Goal: Transaction & Acquisition: Purchase product/service

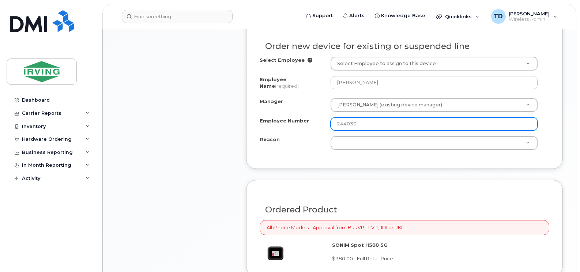
scroll to position [549, 0]
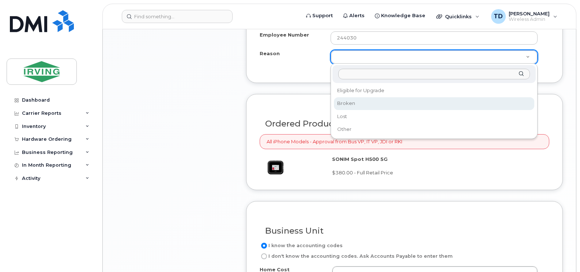
select select "broken"
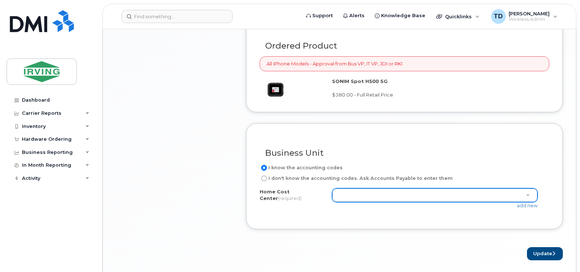
scroll to position [682, 0]
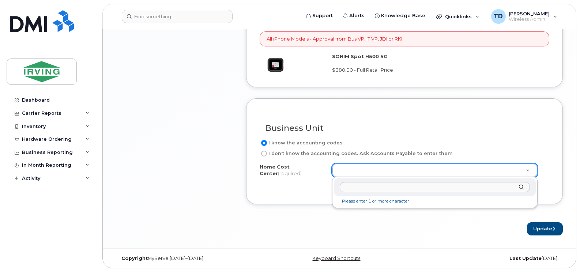
type input "23504002.66302"
click at [394, 188] on input "23504002.66302" at bounding box center [435, 187] width 190 height 11
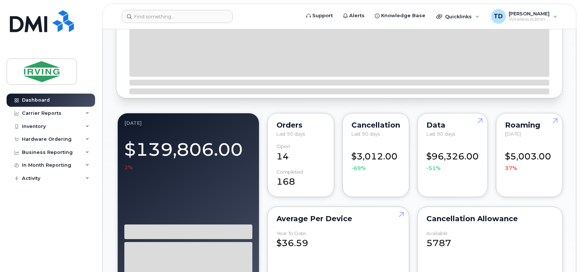
scroll to position [256, 0]
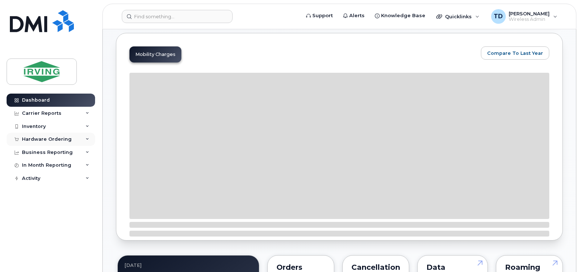
click at [86, 136] on div "Hardware Ordering" at bounding box center [51, 139] width 89 height 13
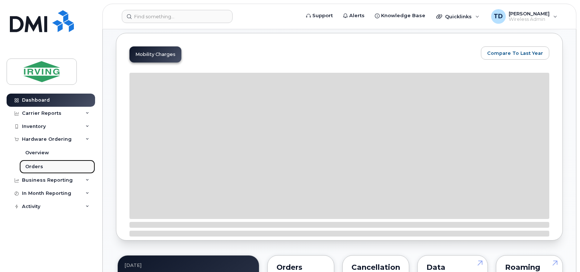
click at [36, 168] on div "Orders" at bounding box center [34, 166] width 18 height 7
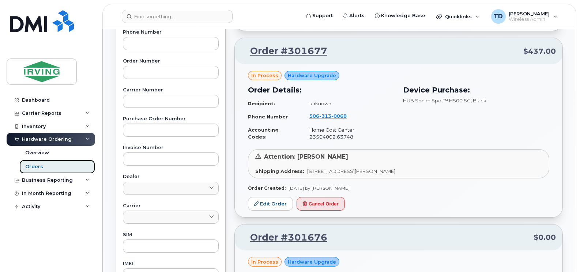
scroll to position [183, 0]
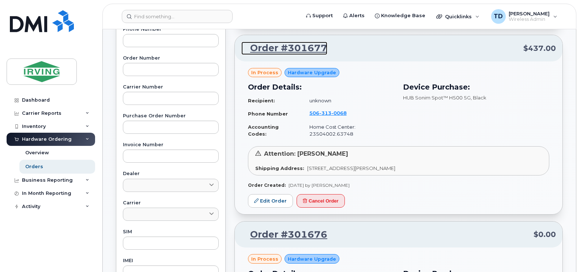
click at [295, 47] on link "Order #301677" at bounding box center [284, 48] width 86 height 13
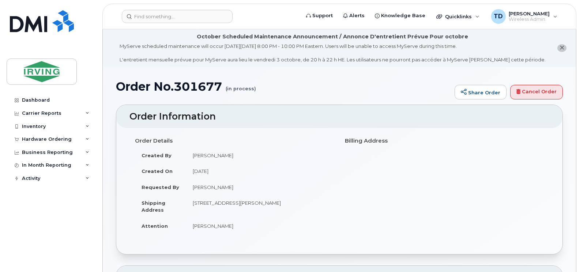
click at [563, 45] on icon "close notification" at bounding box center [562, 47] width 5 height 5
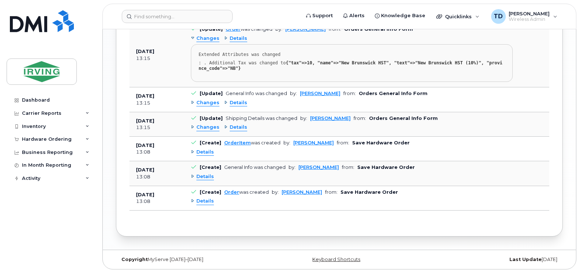
scroll to position [609, 0]
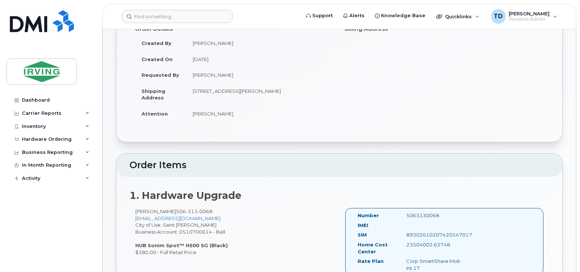
scroll to position [0, 0]
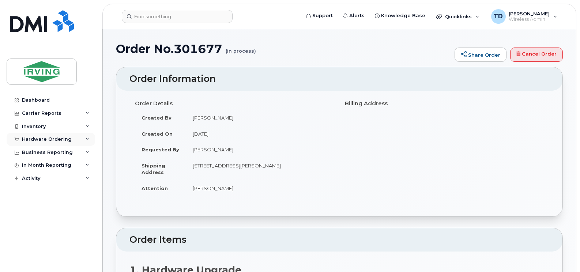
click at [87, 138] on icon at bounding box center [88, 140] width 4 height 4
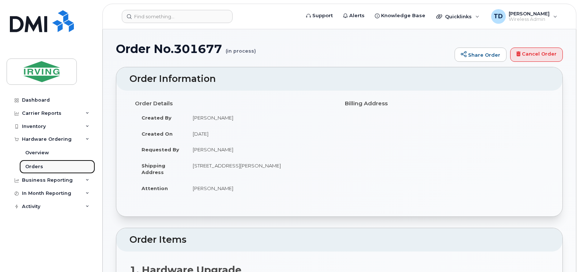
click at [40, 165] on div "Orders" at bounding box center [34, 166] width 18 height 7
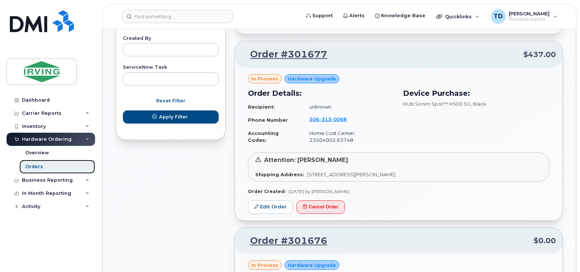
scroll to position [439, 0]
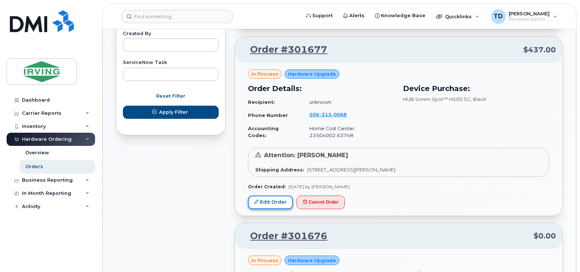
click at [268, 202] on link "Edit Order" at bounding box center [270, 203] width 45 height 14
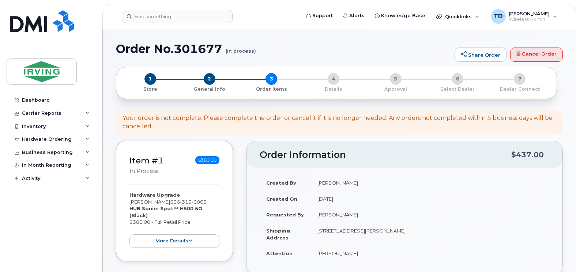
scroll to position [244, 0]
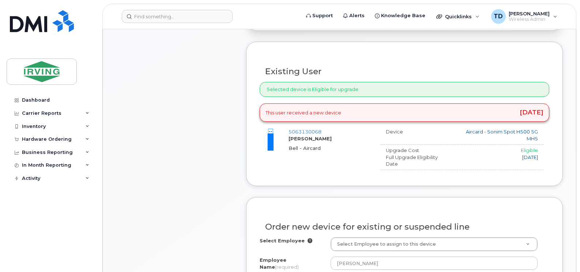
type input "[PERSON_NAME]"
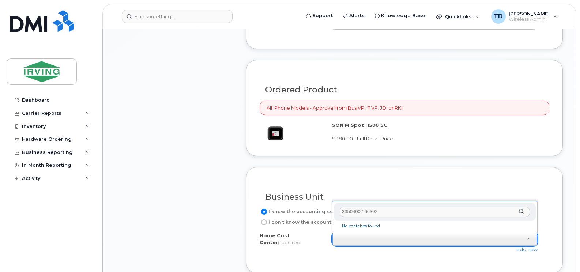
scroll to position [585, 0]
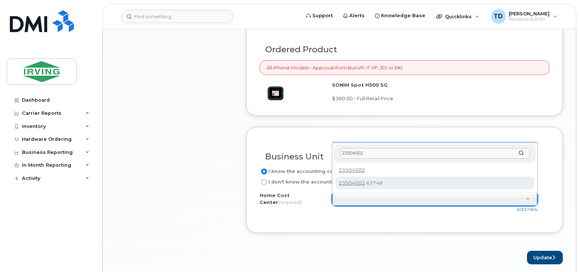
type input "23504002"
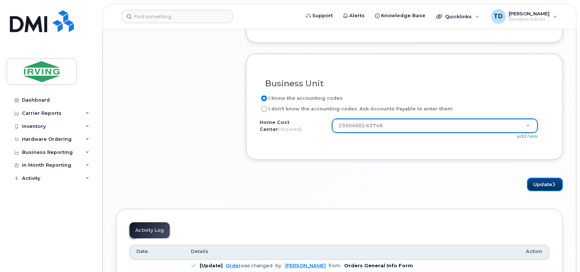
drag, startPoint x: 542, startPoint y: 185, endPoint x: 541, endPoint y: 189, distance: 5.0
click at [542, 185] on button "Update" at bounding box center [545, 185] width 36 height 14
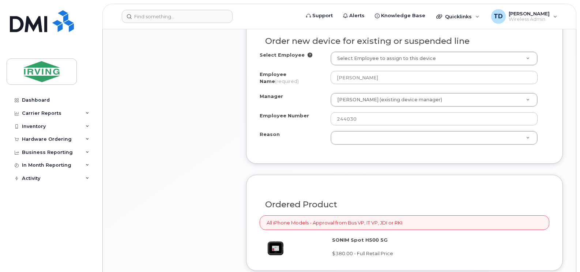
scroll to position [415, 0]
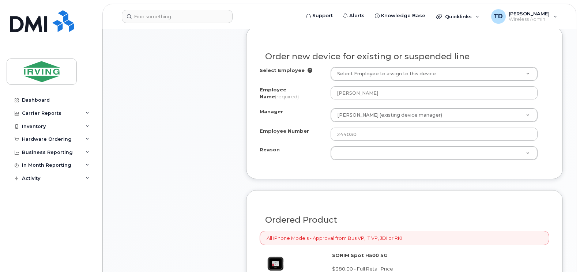
click at [202, 143] on div "Item #1 in process $380.00 Hardware Upgrade Fabian Brown 506 313 0068 HUB Sonim…" at bounding box center [174, 80] width 117 height 708
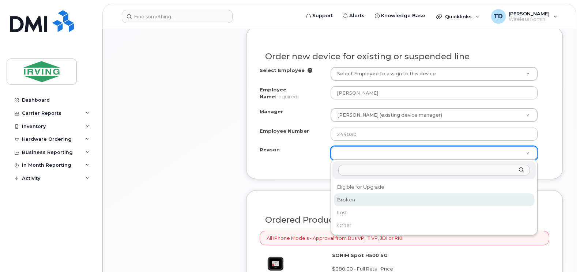
select select "broken"
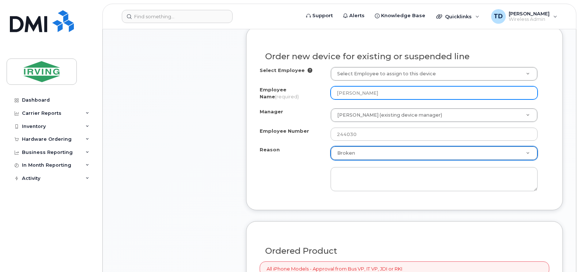
click at [389, 96] on input "Fabian Brown" at bounding box center [434, 92] width 207 height 13
type input "[PERSON_NAME]"
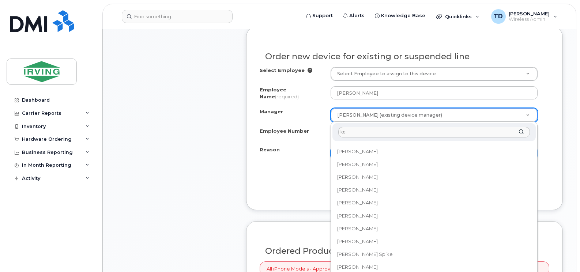
scroll to position [0, 0]
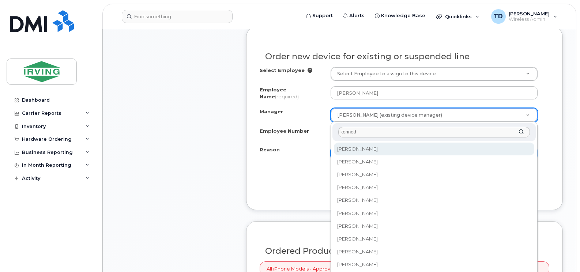
type input "kennedy"
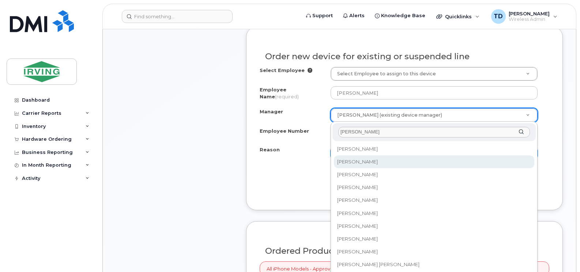
click at [350, 132] on input "kennedy" at bounding box center [434, 132] width 192 height 11
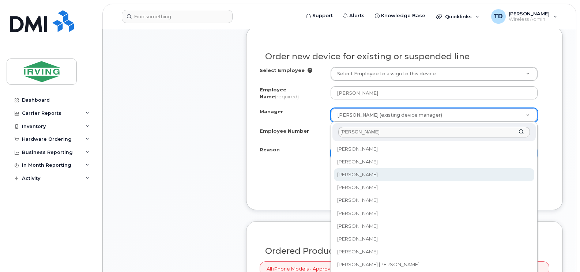
type input "kennedy"
select select "1476011"
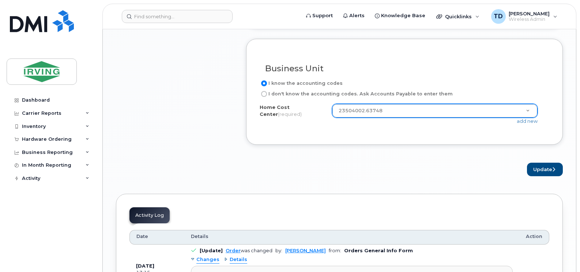
scroll to position [707, 0]
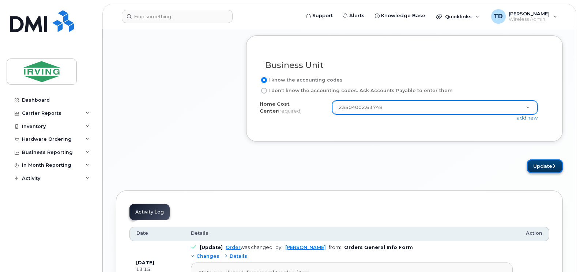
click at [534, 166] on button "Update" at bounding box center [545, 166] width 36 height 14
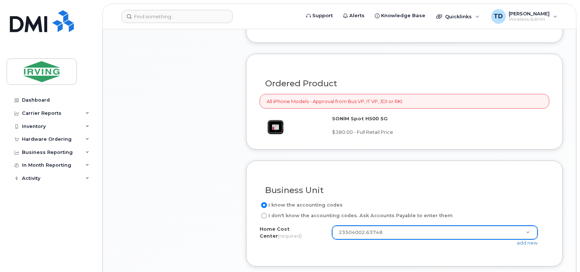
scroll to position [399, 0]
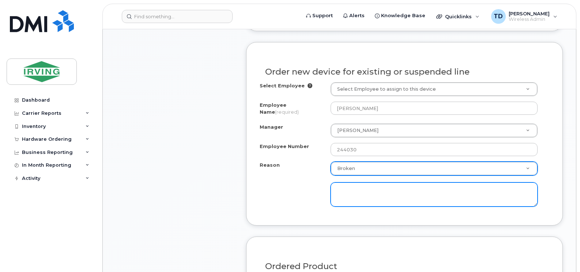
click at [383, 194] on textarea at bounding box center [434, 195] width 207 height 24
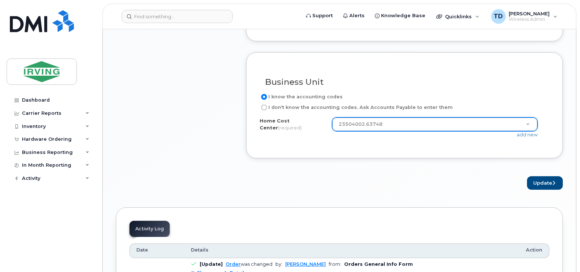
scroll to position [692, 0]
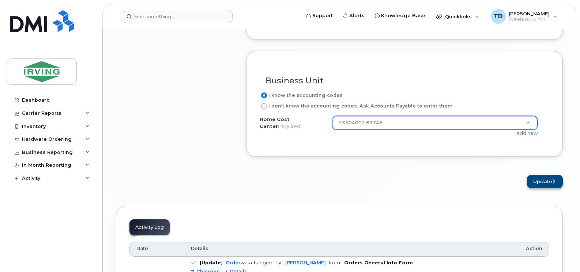
type textarea "Request for new device per Elmer Caceres"
click at [547, 182] on button "Update" at bounding box center [545, 182] width 36 height 14
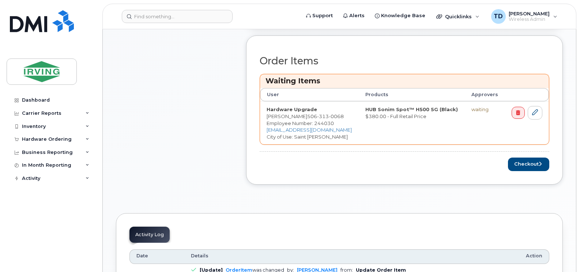
scroll to position [293, 0]
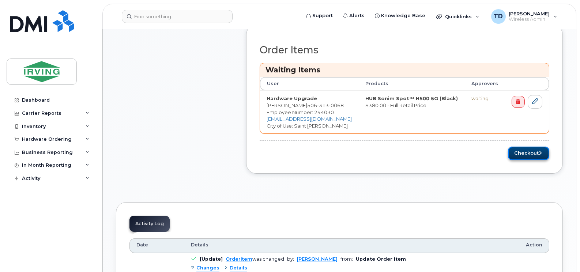
click at [526, 156] on button "Checkout" at bounding box center [528, 154] width 41 height 14
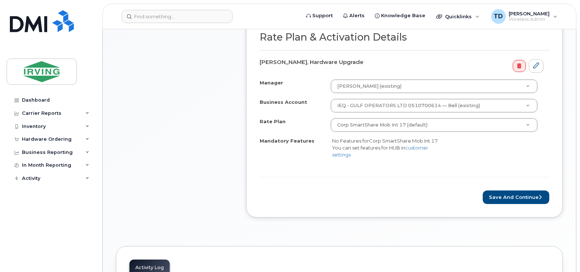
scroll to position [256, 0]
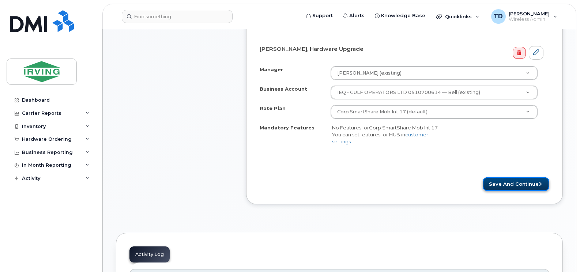
click at [509, 184] on button "Save and Continue" at bounding box center [516, 184] width 67 height 14
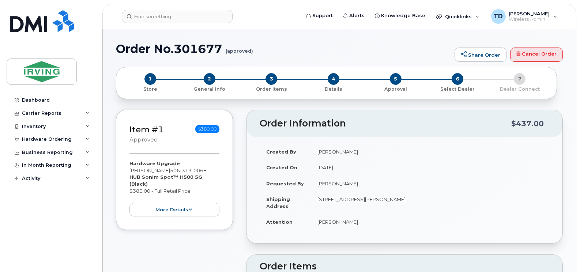
radio input "true"
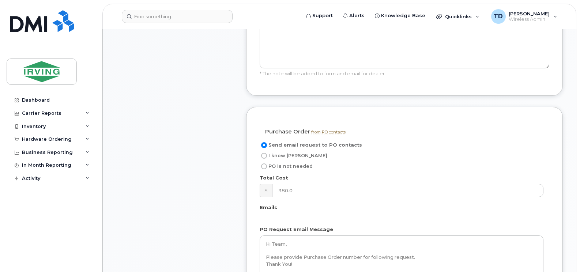
scroll to position [512, 0]
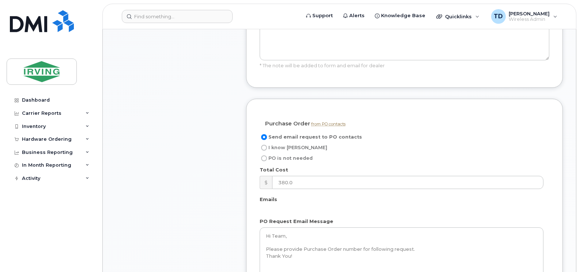
click at [285, 148] on span "I know PO" at bounding box center [297, 147] width 59 height 5
click at [267, 148] on input "I know PO" at bounding box center [264, 148] width 6 height 6
radio input "true"
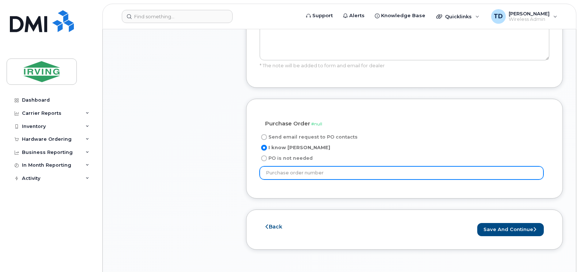
click at [289, 174] on input "text" at bounding box center [402, 172] width 284 height 13
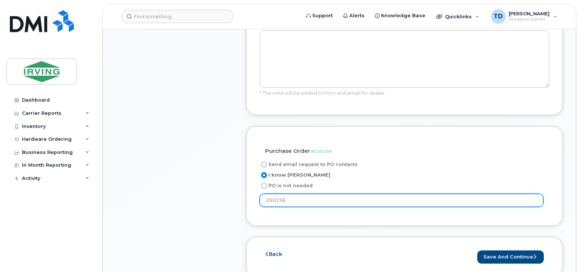
scroll to position [585, 0]
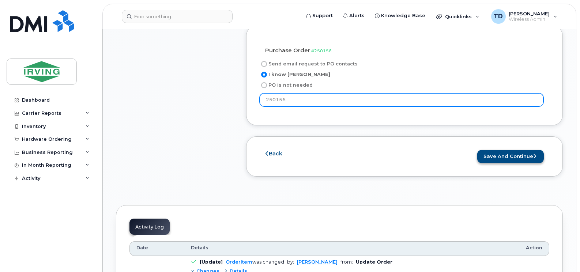
type input "250156"
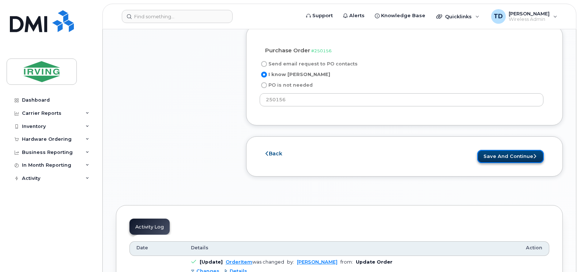
click at [496, 161] on button "Save and Continue" at bounding box center [510, 157] width 67 height 14
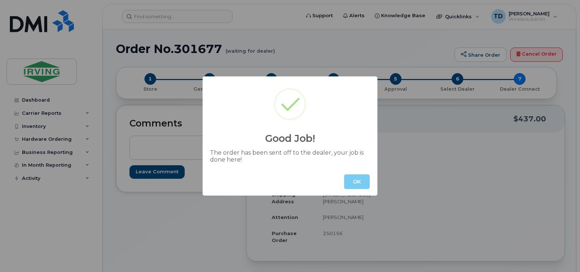
click at [360, 180] on button "OK" at bounding box center [357, 181] width 26 height 15
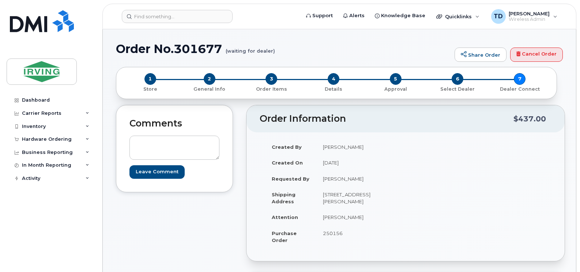
click at [206, 51] on h1 "Order No.301677 (waiting for dealer)" at bounding box center [283, 48] width 335 height 13
copy h1 "301677"
